Goal: Information Seeking & Learning: Find contact information

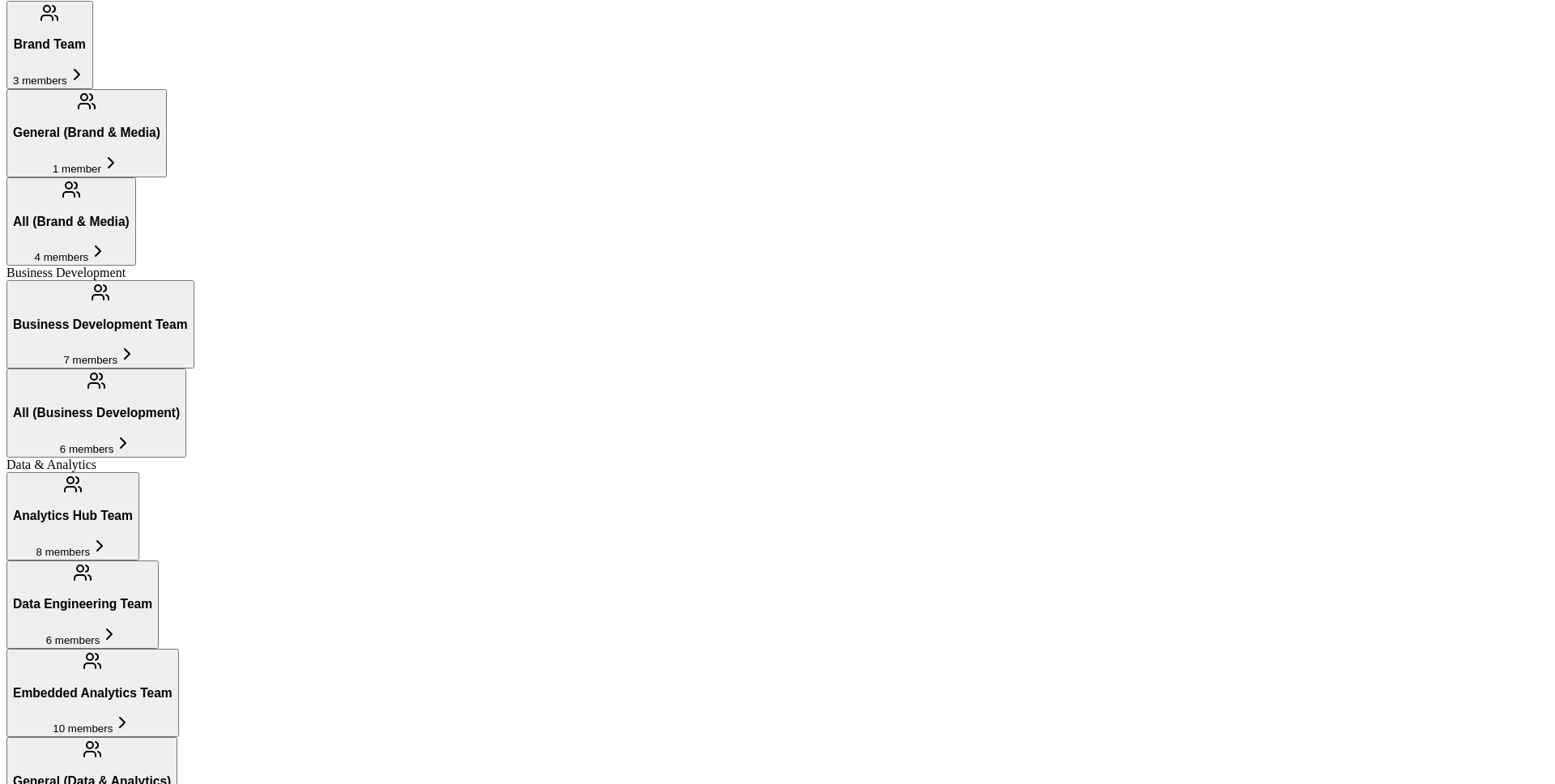
scroll to position [607, 0]
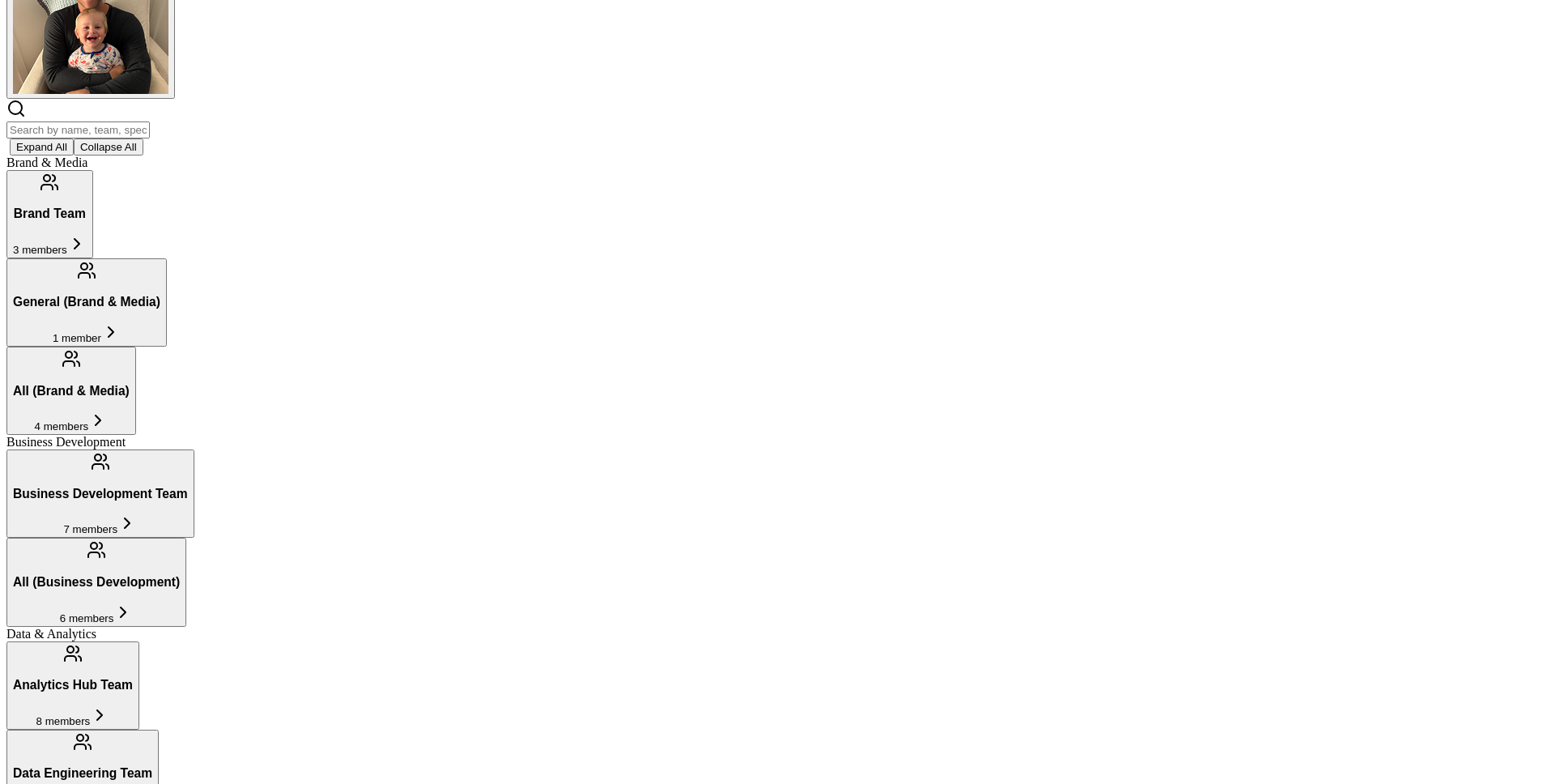
scroll to position [144, 0]
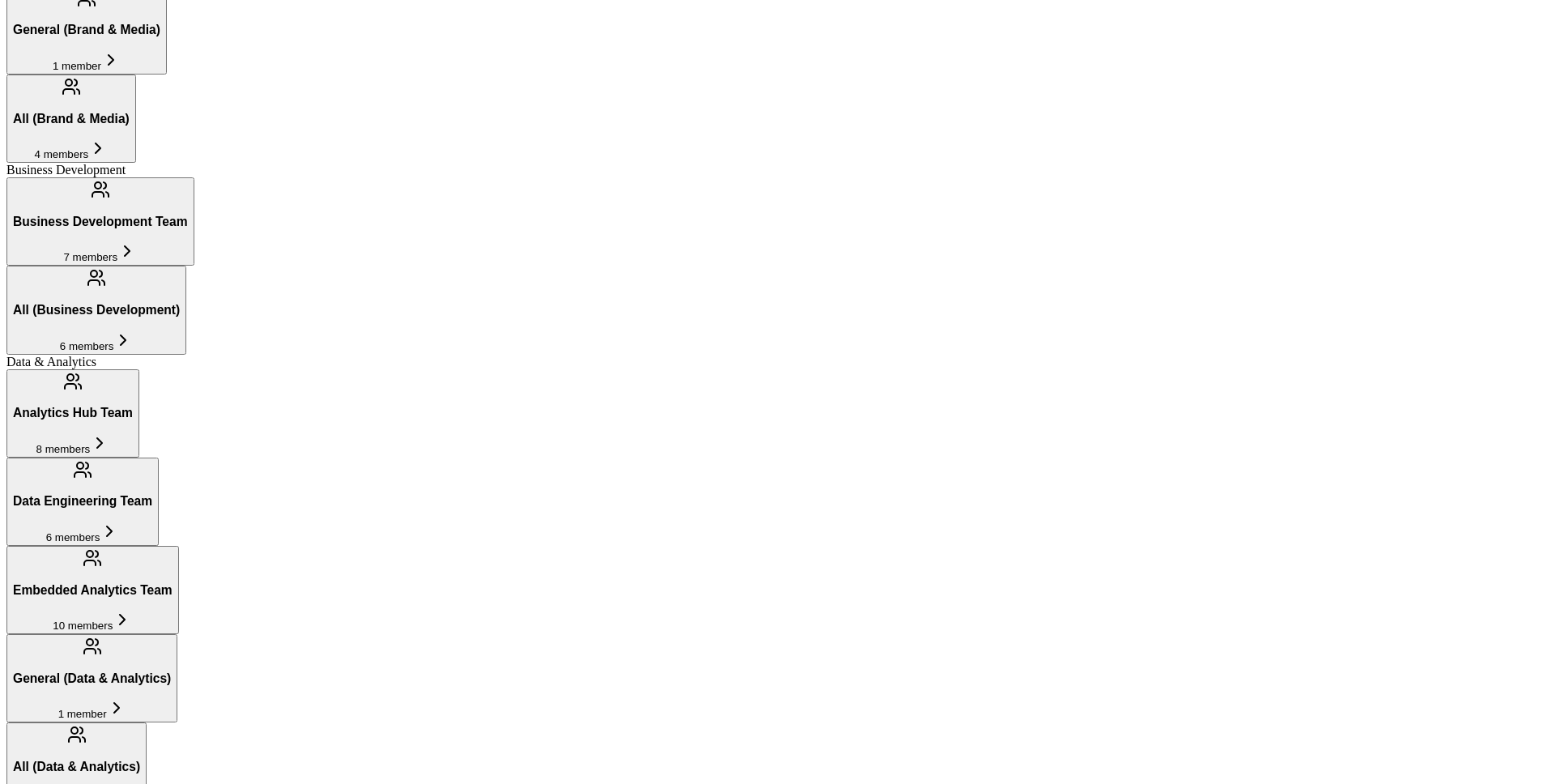
scroll to position [520, 0]
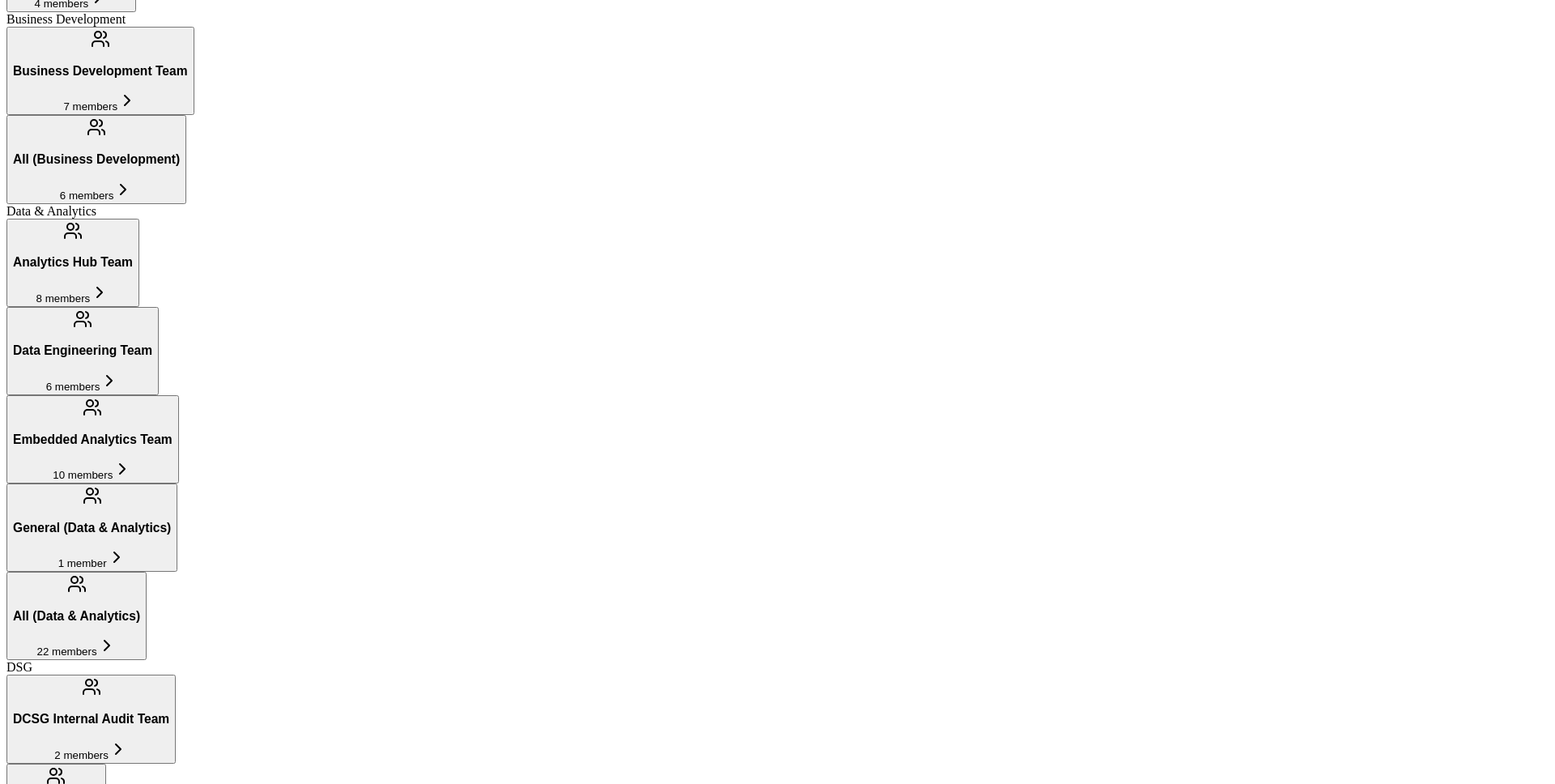
scroll to position [675, 0]
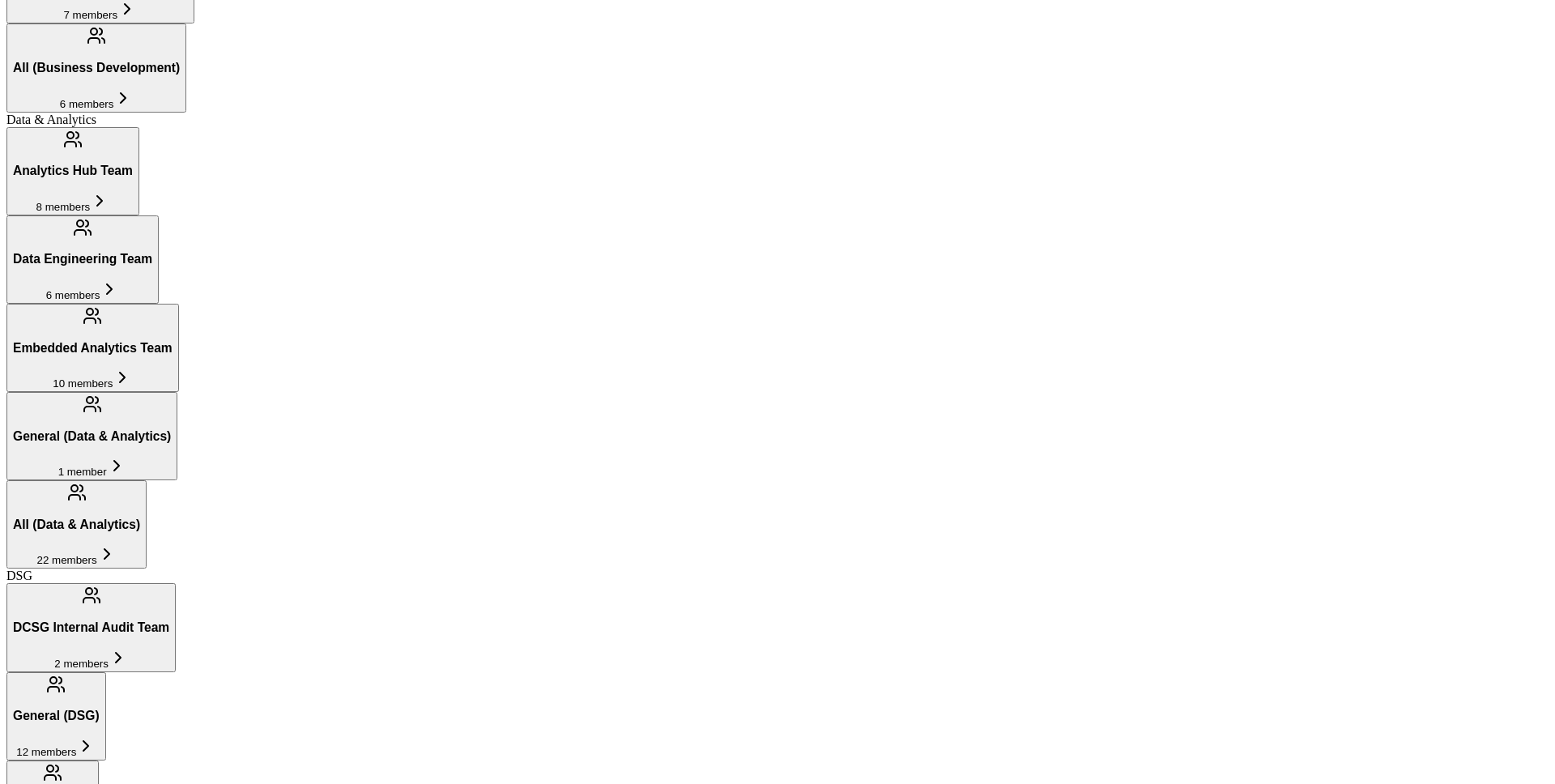
scroll to position [788, 0]
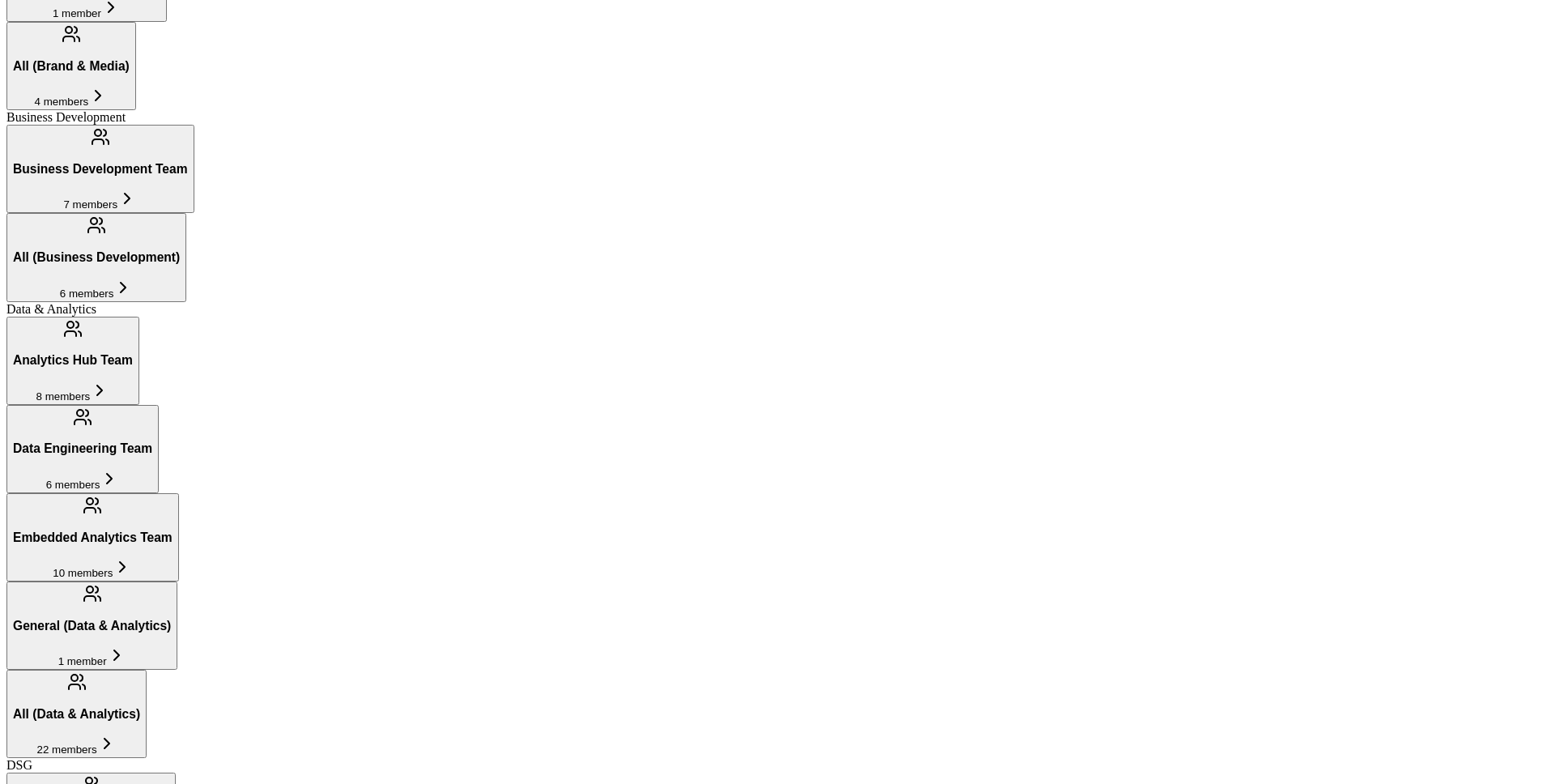
scroll to position [556, 0]
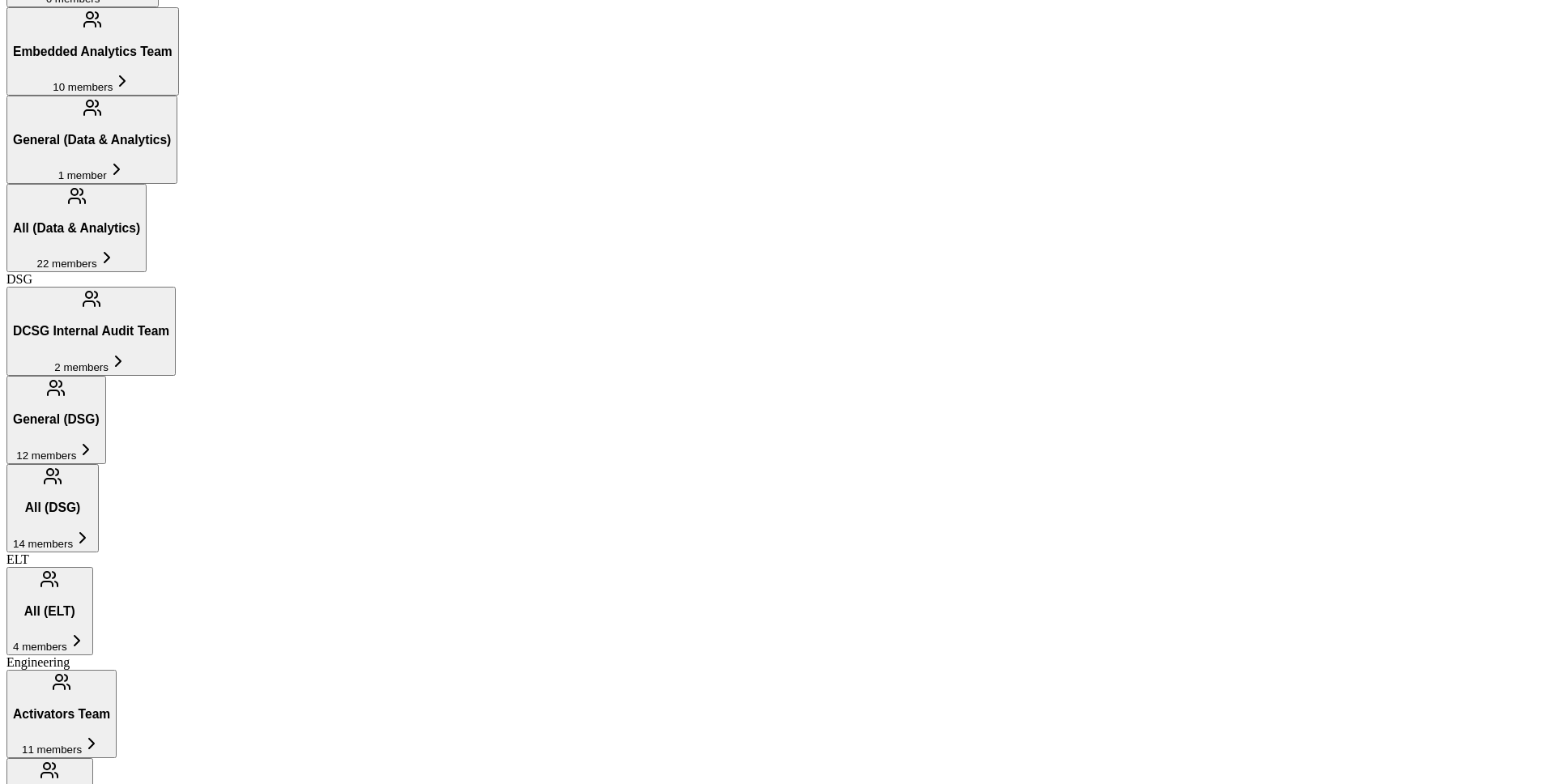
scroll to position [1071, 0]
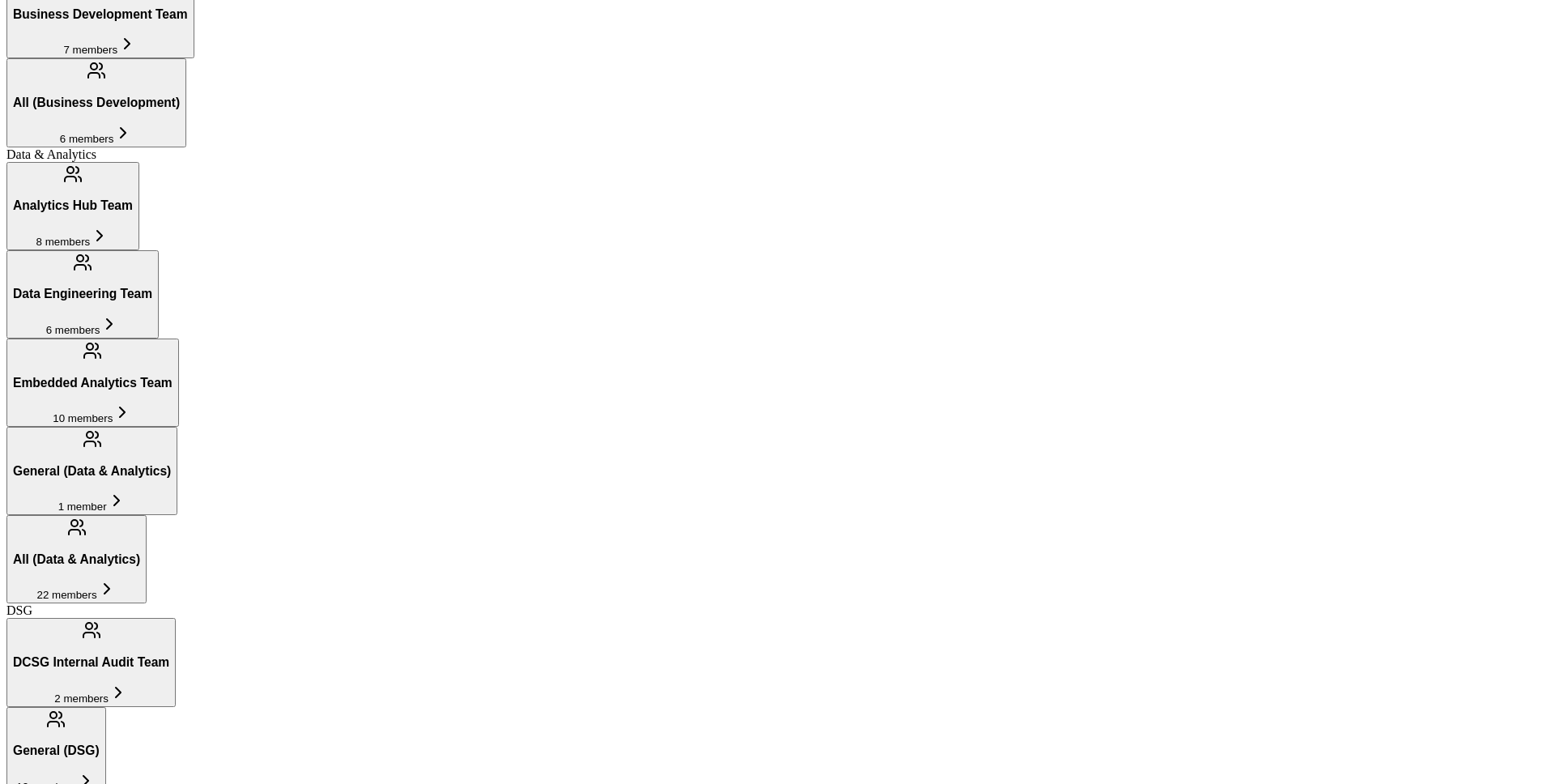
scroll to position [557, 0]
